Goal: Information Seeking & Learning: Check status

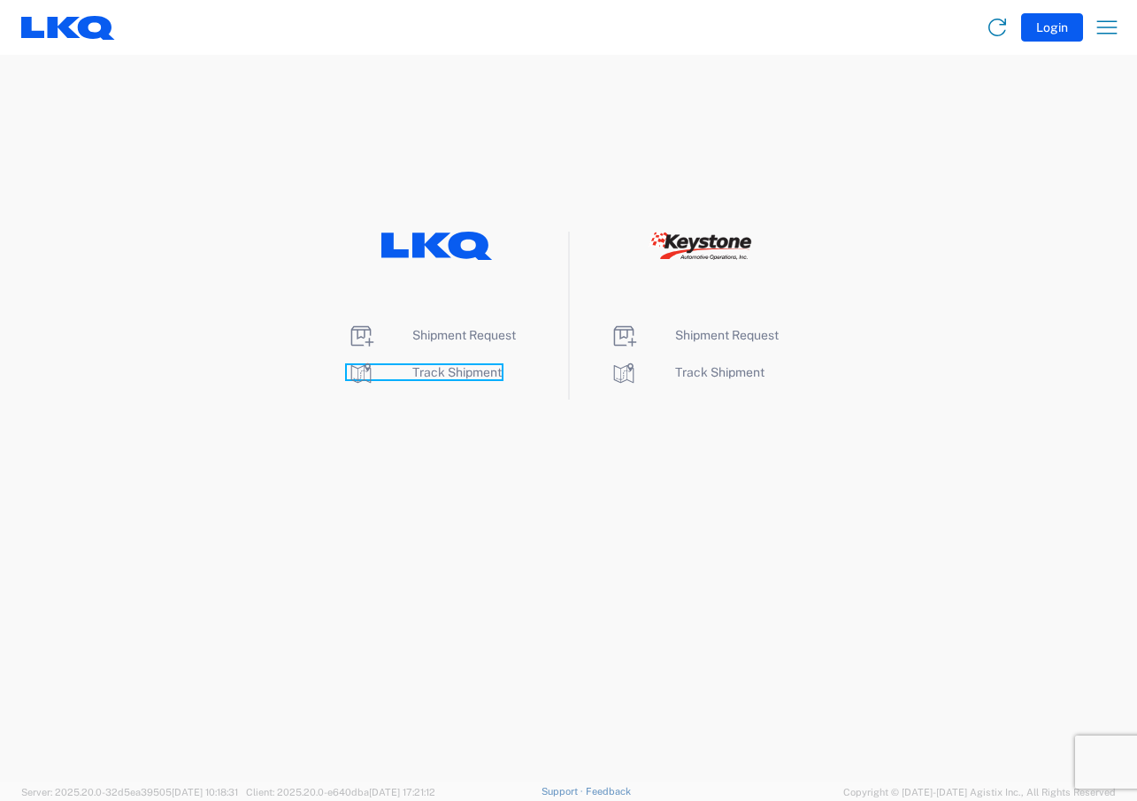
click at [453, 367] on span "Track Shipment" at bounding box center [456, 372] width 89 height 14
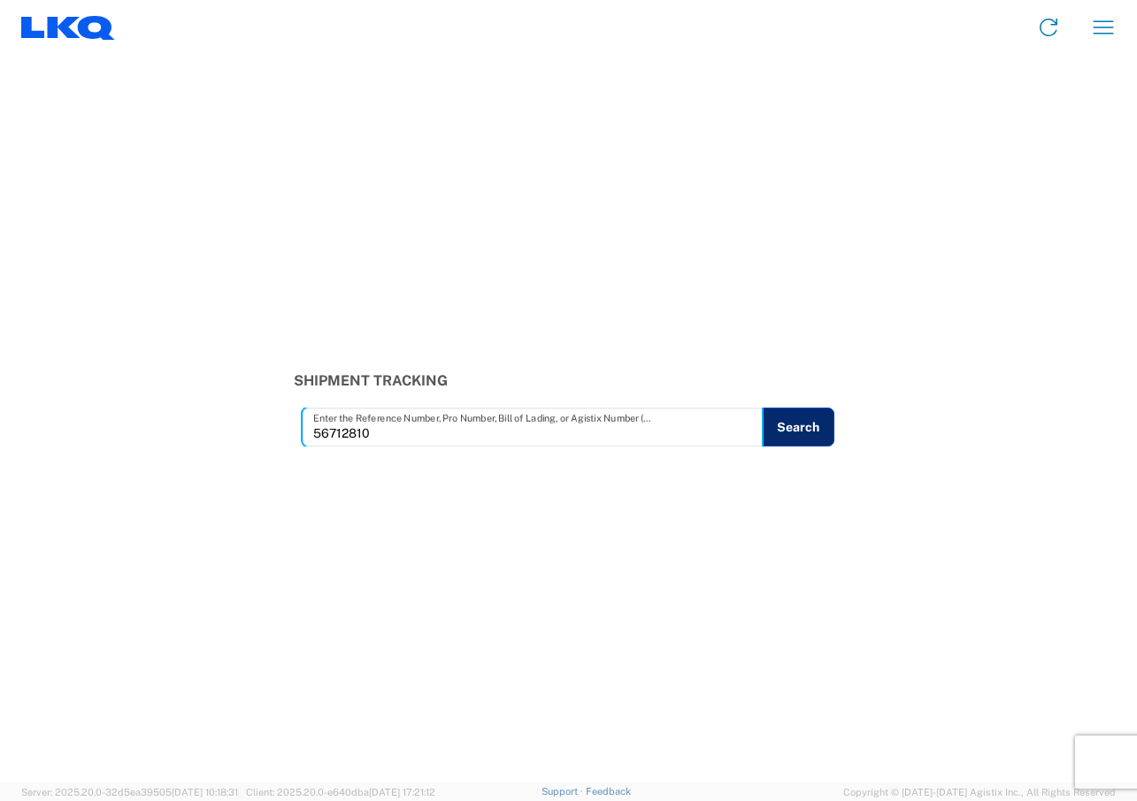
type input "56712810"
click at [791, 437] on button "Search" at bounding box center [798, 427] width 73 height 39
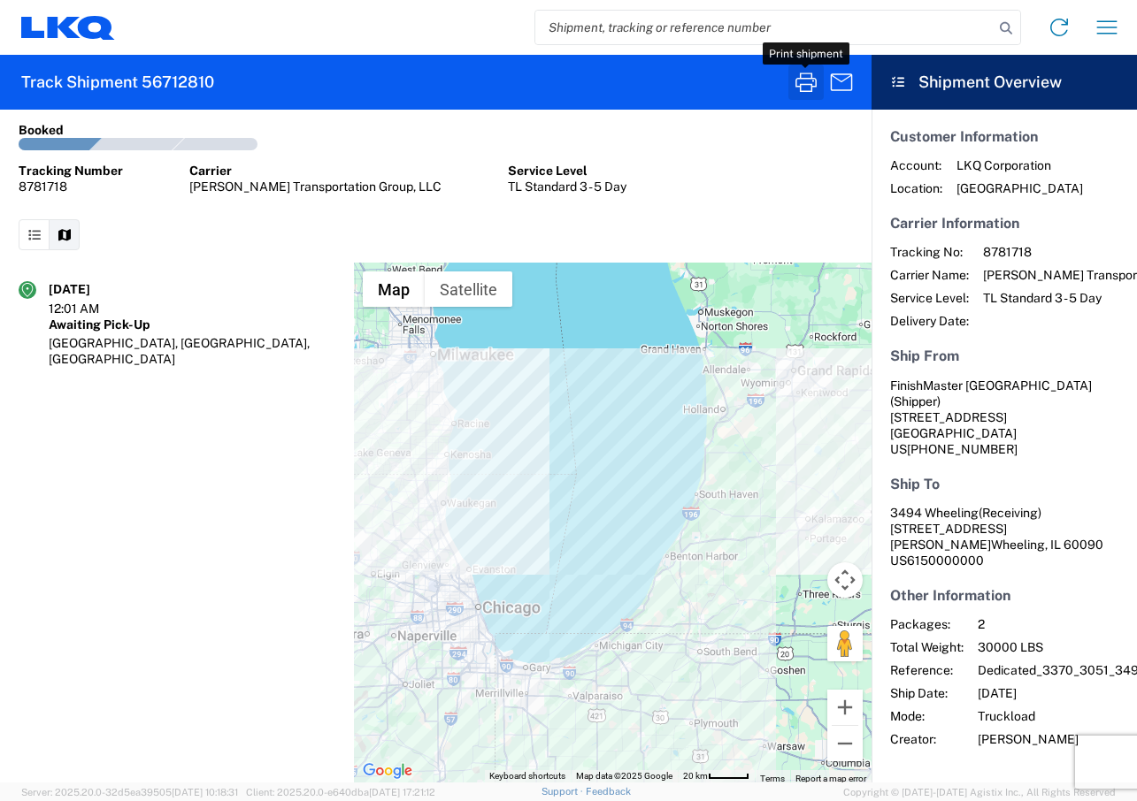
click at [800, 86] on icon "button" at bounding box center [805, 82] width 21 height 19
